Goal: Information Seeking & Learning: Check status

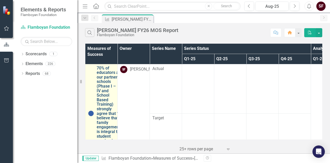
click at [100, 76] on link "70% of educators at our partner schools (Phase I – IV and School Based Training…" at bounding box center [108, 113] width 23 height 95
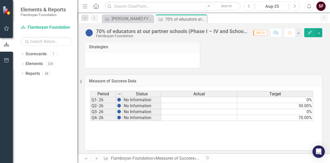
scroll to position [148, 0]
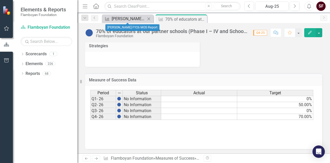
click at [122, 19] on div "[PERSON_NAME] FY26 MOS Report" at bounding box center [129, 18] width 34 height 6
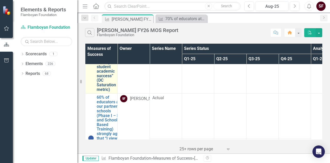
scroll to position [77, 0]
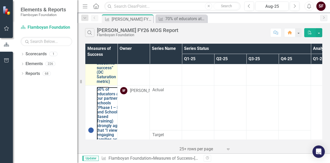
click at [106, 109] on link "60% of educators at our partner schools (Phase I – IV and School Based Training…" at bounding box center [111, 130] width 28 height 86
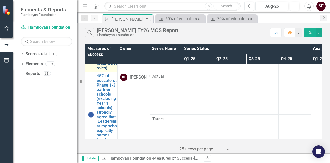
scroll to position [181, 0]
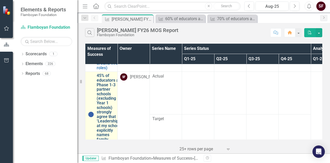
click at [101, 90] on link "45% of educators at Phase 1-3 partner schools (excluding Year 1 schools) strong…" at bounding box center [108, 114] width 23 height 82
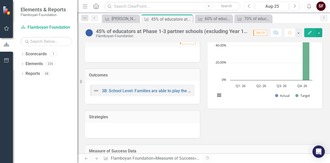
scroll to position [77, 0]
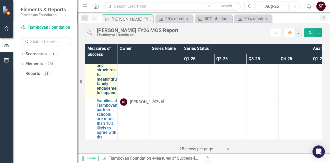
scroll to position [336, 0]
click at [101, 84] on link "40% of educators at Phase 1-3 (excluding Year 1 schools) partner schools strong…" at bounding box center [108, 49] width 23 height 91
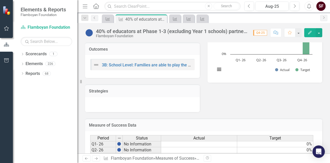
scroll to position [103, 0]
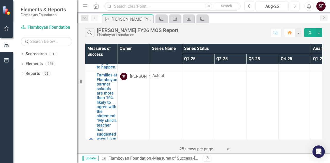
scroll to position [361, 0]
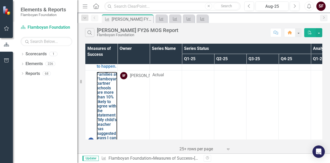
click at [107, 90] on link "Families at Flamboyan partner schools are more than 10% likely to agree with th…" at bounding box center [107, 140] width 21 height 136
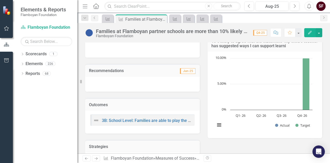
scroll to position [52, 0]
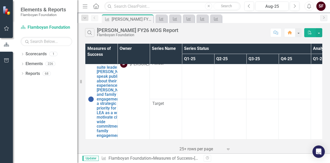
scroll to position [650, 0]
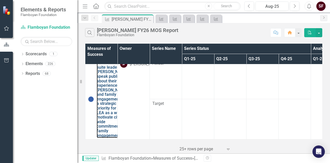
click at [101, 83] on link "At least four C-suite leaders at [PERSON_NAME] speak publicly about their exper…" at bounding box center [112, 98] width 31 height 77
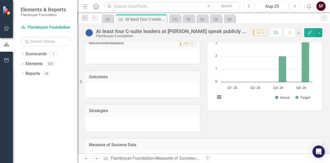
scroll to position [77, 0]
